Goal: Check status: Check status

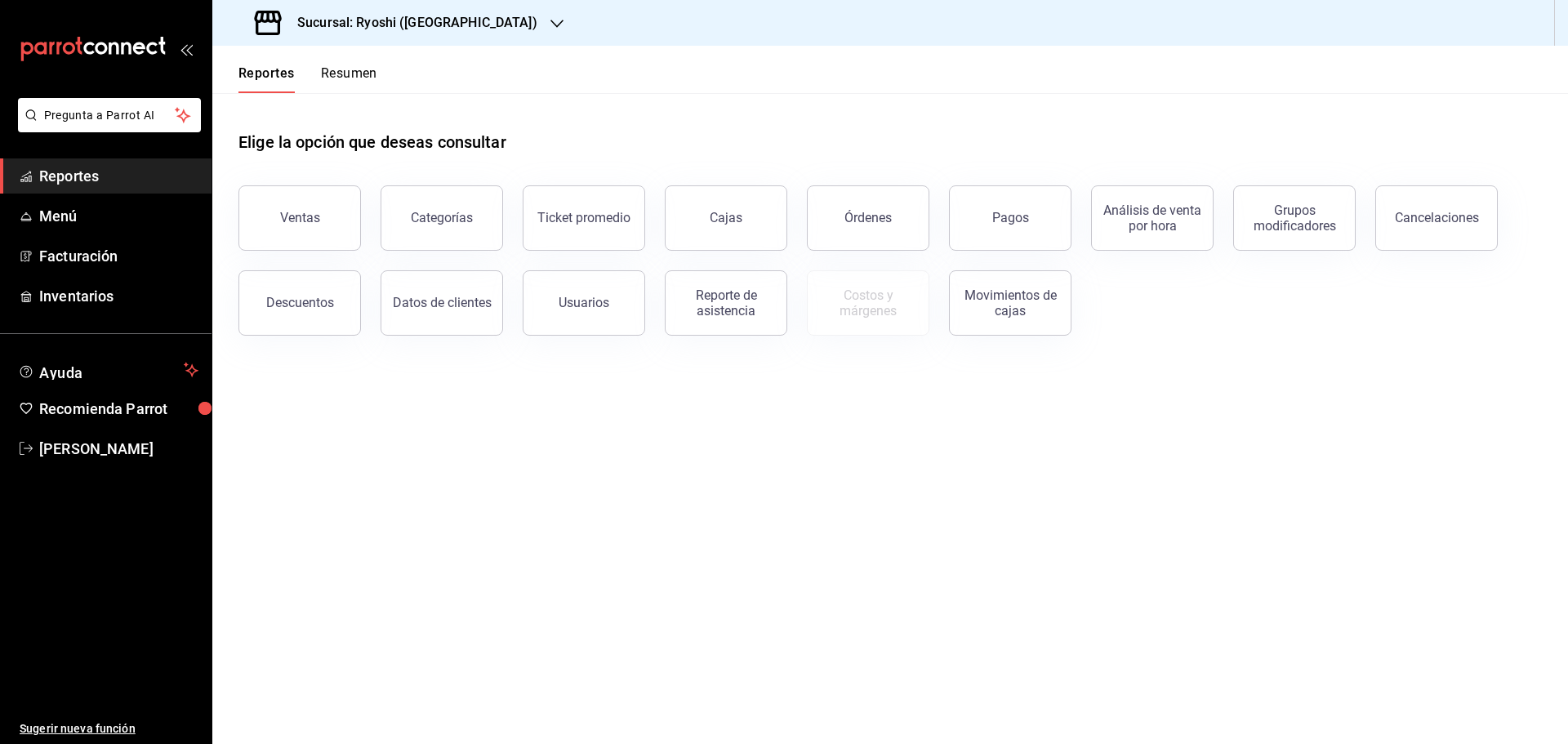
click at [551, 18] on icon "button" at bounding box center [556, 23] width 13 height 13
click at [241, 102] on span "Mochomos ([GEOGRAPHIC_DATA])" at bounding box center [316, 107] width 182 height 17
click at [1026, 223] on div "Pagos" at bounding box center [1011, 217] width 37 height 15
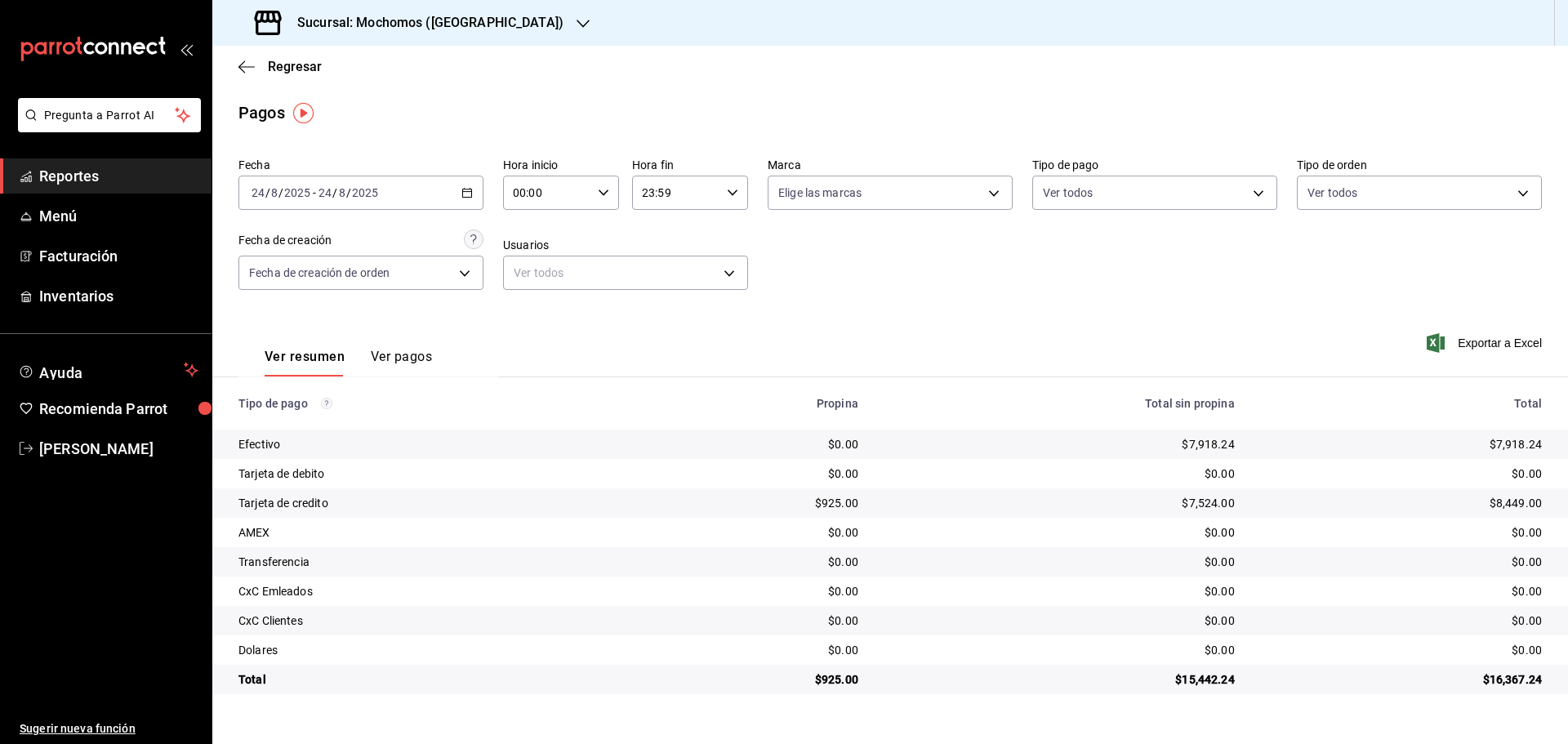
drag, startPoint x: 1026, startPoint y: 223, endPoint x: 668, endPoint y: 494, distance: 449.0
drag, startPoint x: 668, startPoint y: 494, endPoint x: 499, endPoint y: 20, distance: 503.2
click at [577, 20] on icon "button" at bounding box center [583, 23] width 13 height 13
click at [495, 17] on div at bounding box center [784, 372] width 1568 height 744
click at [577, 20] on icon "button" at bounding box center [583, 23] width 13 height 13
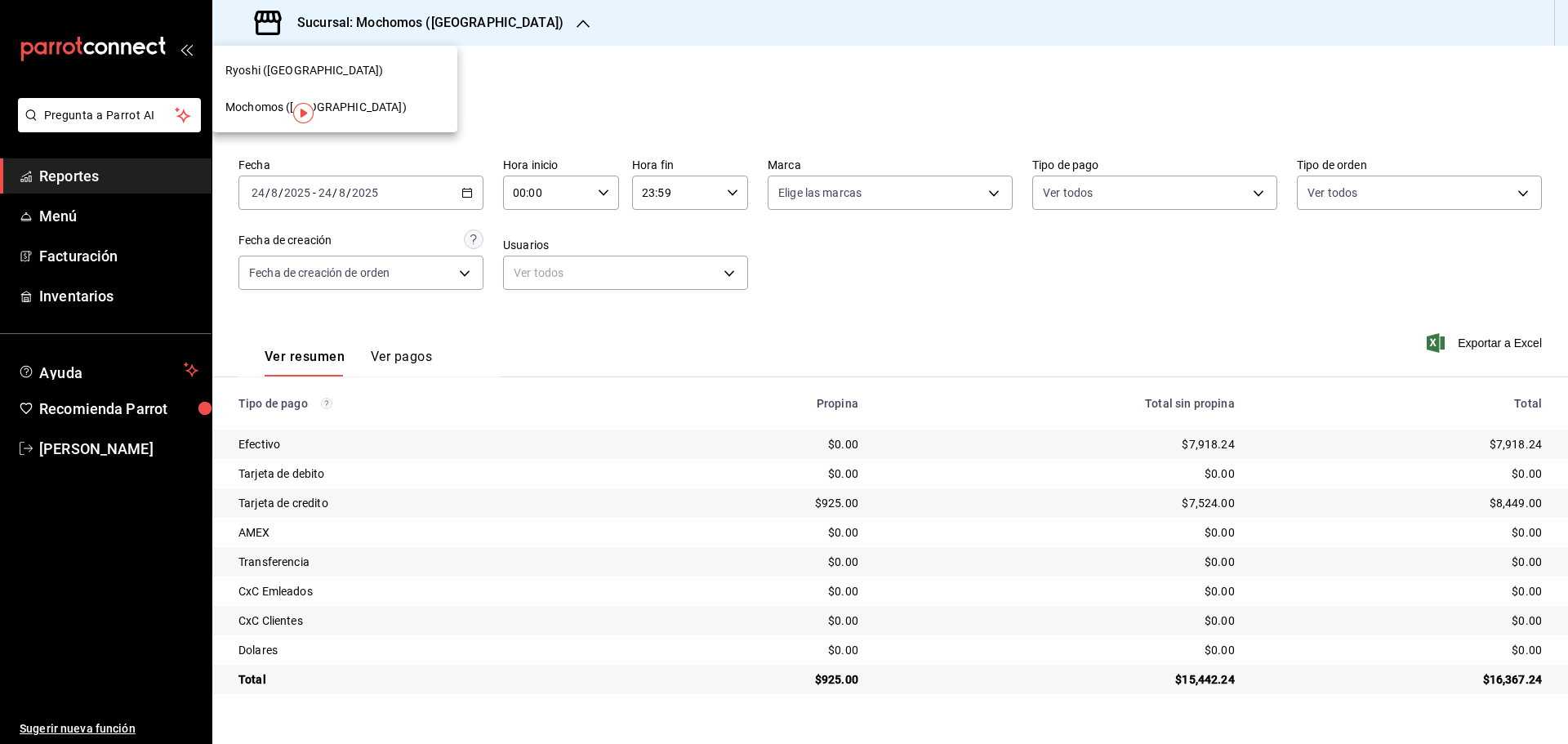
click at [265, 66] on span "Ryoshi ([GEOGRAPHIC_DATA])" at bounding box center [304, 71] width 158 height 17
